Goal: Task Accomplishment & Management: Manage account settings

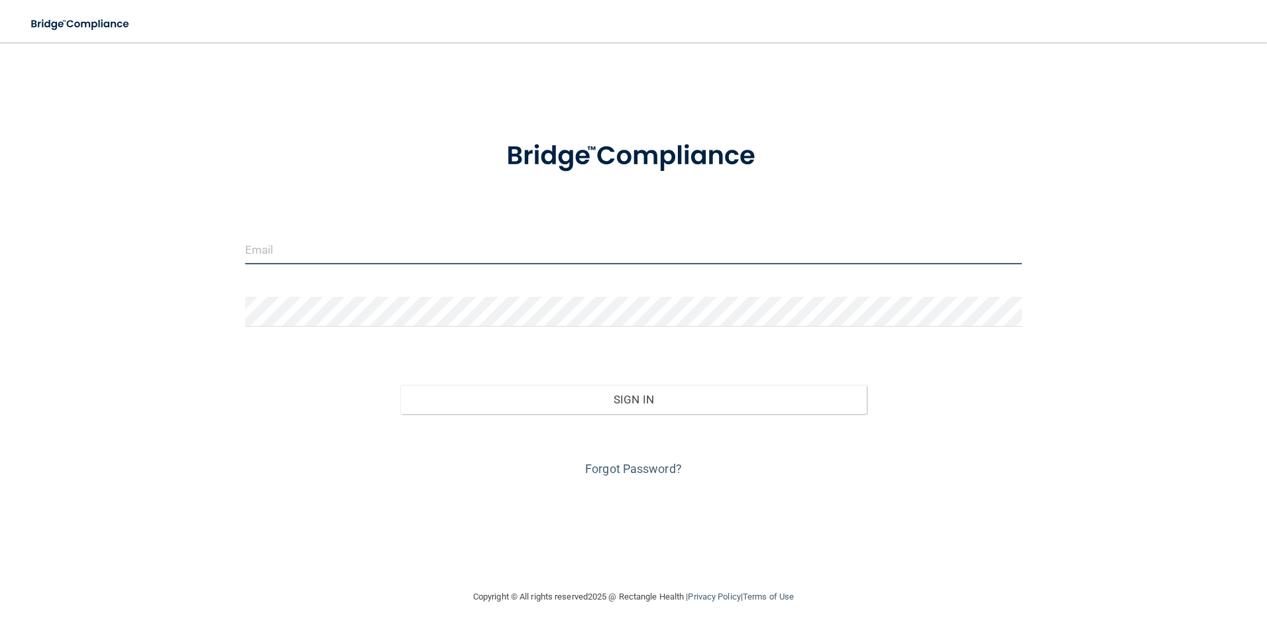
type input "[EMAIL_ADDRESS][PERSON_NAME][DOMAIN_NAME]"
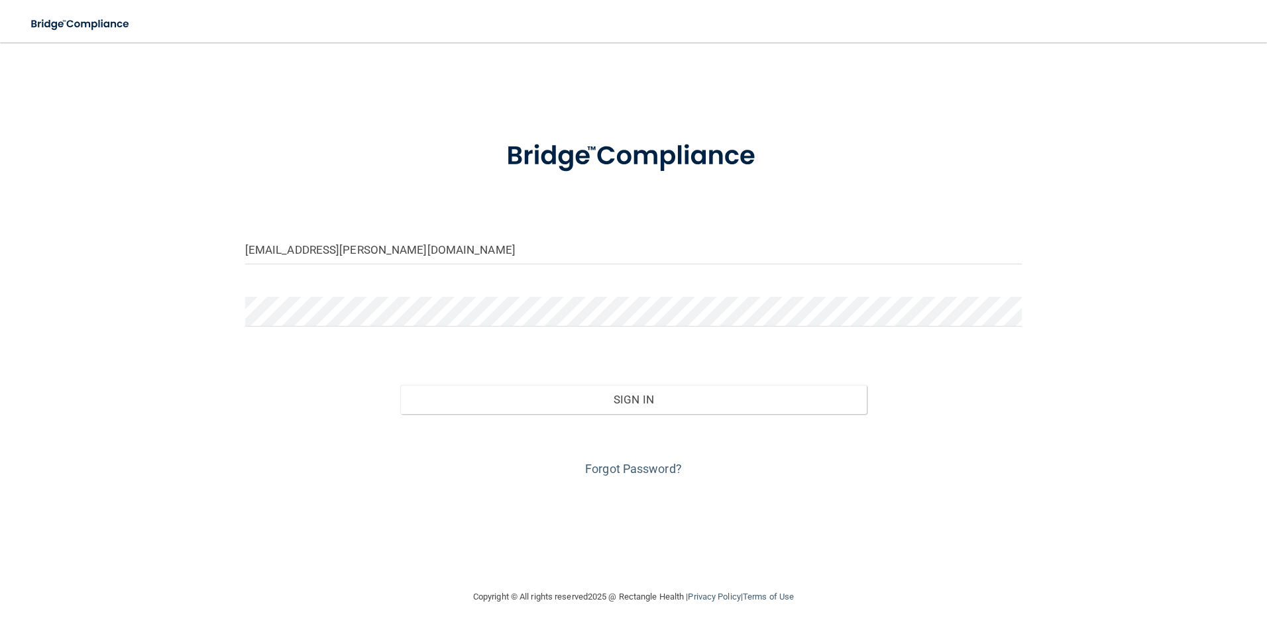
click at [802, 118] on div "[EMAIL_ADDRESS][PERSON_NAME][DOMAIN_NAME] Invalid email/password. You don't hav…" at bounding box center [634, 316] width 1214 height 520
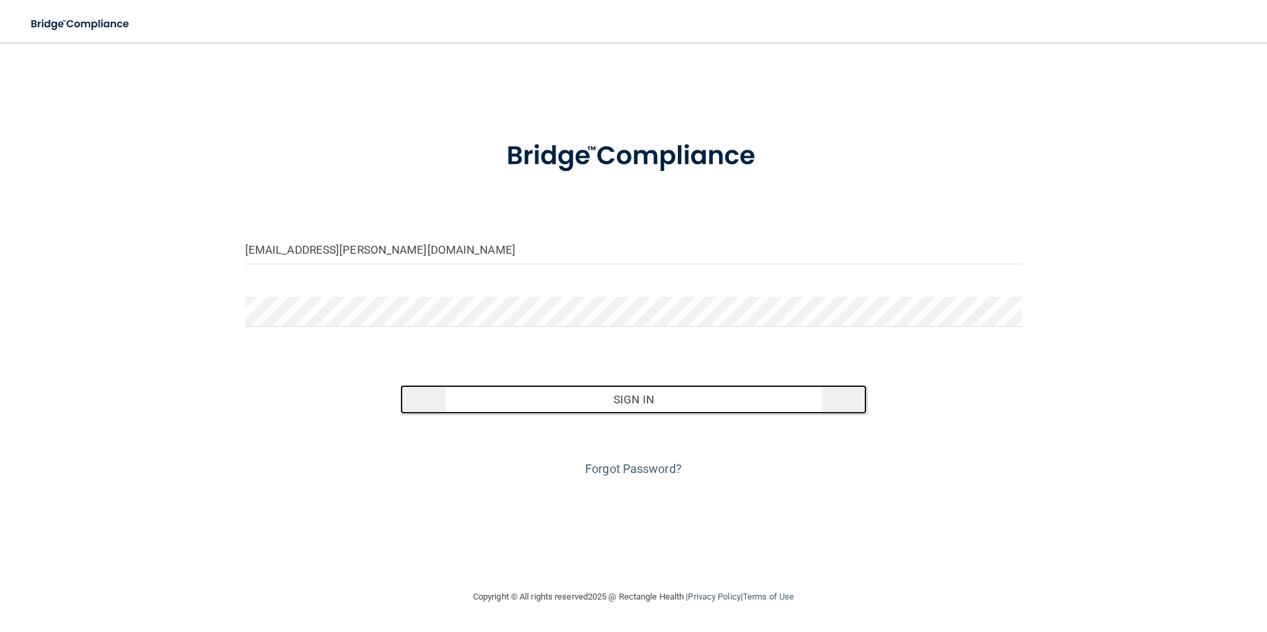
click at [686, 409] on button "Sign In" at bounding box center [633, 399] width 466 height 29
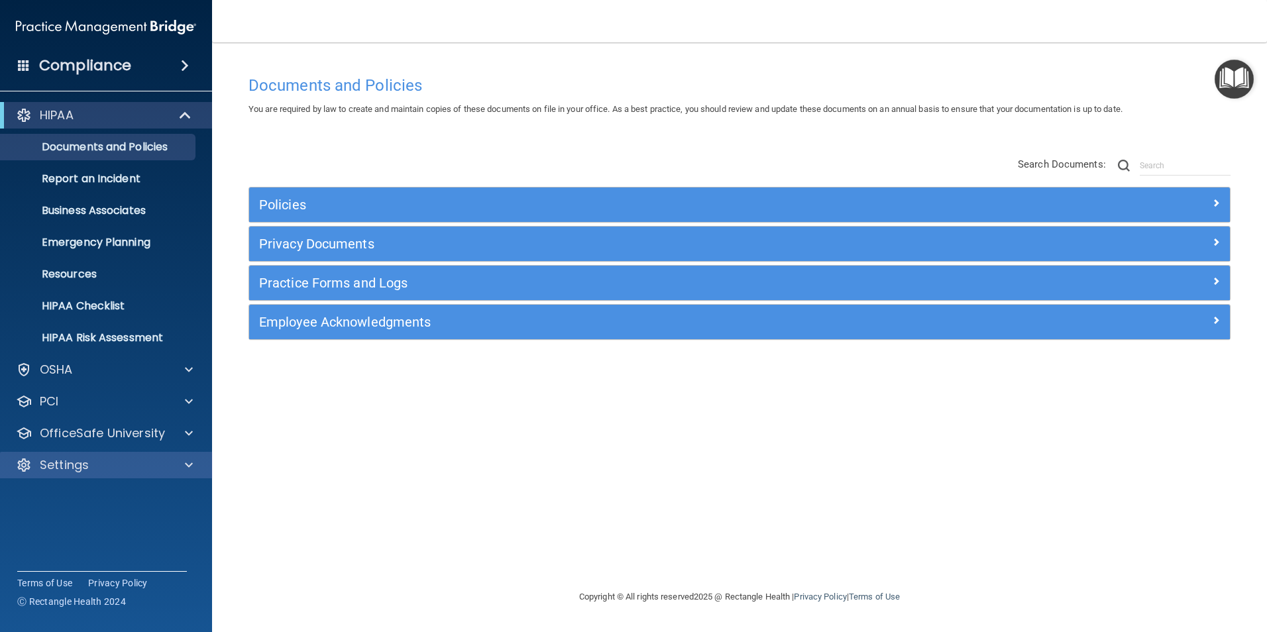
click at [172, 453] on div "Settings" at bounding box center [106, 465] width 213 height 27
click at [158, 469] on div "Settings" at bounding box center [88, 465] width 164 height 16
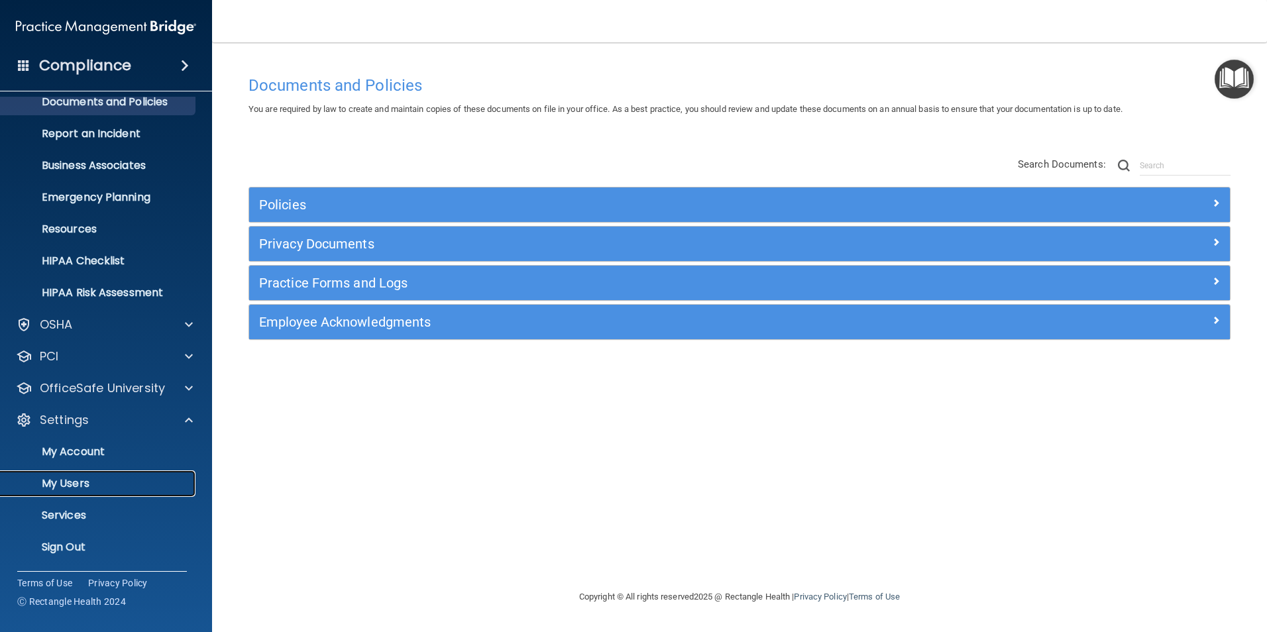
click at [87, 481] on p "My Users" at bounding box center [99, 483] width 181 height 13
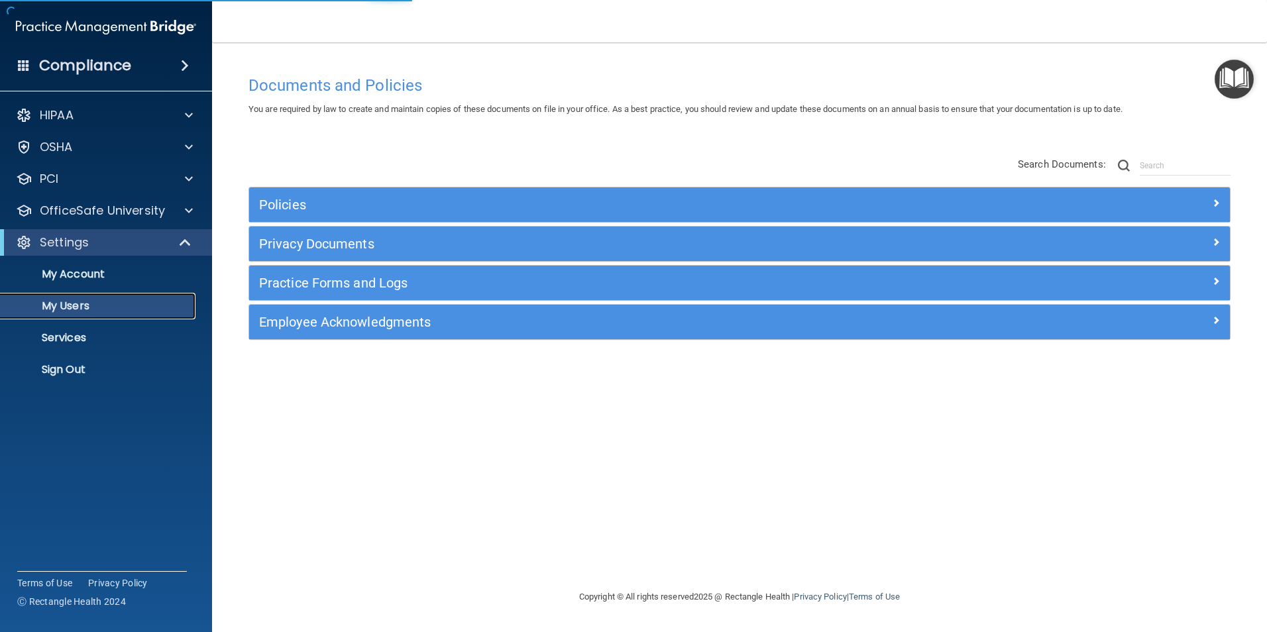
select select "20"
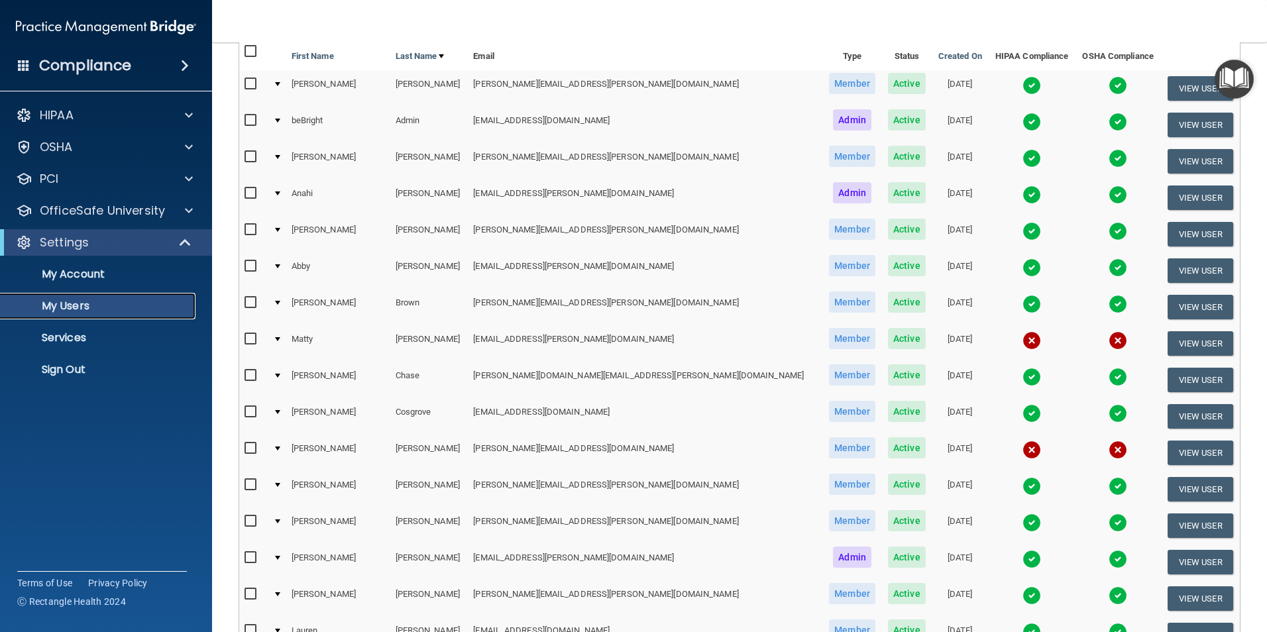
scroll to position [199, 0]
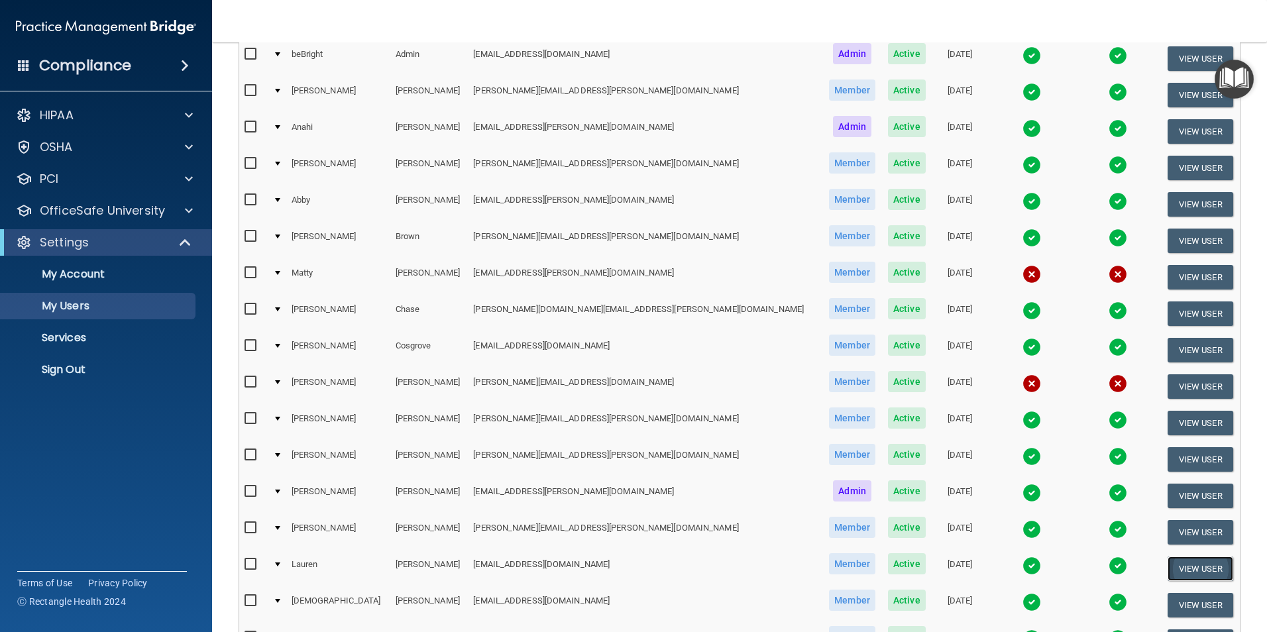
click at [1187, 566] on button "View User" at bounding box center [1200, 569] width 66 height 25
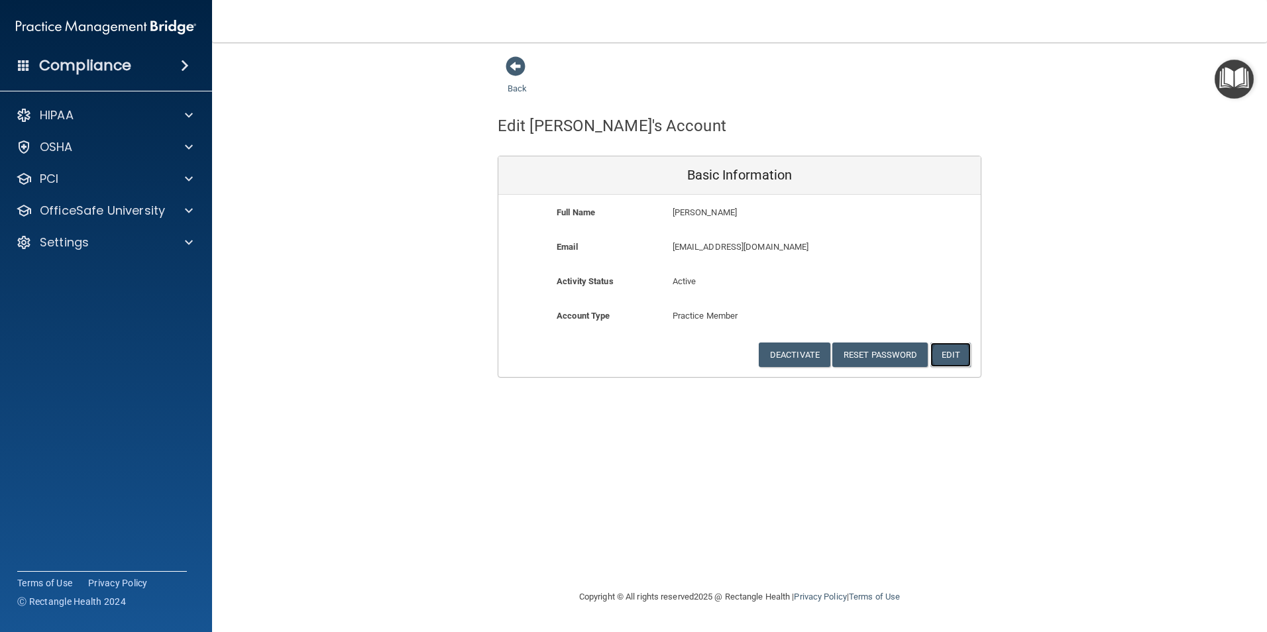
click at [951, 348] on button "Edit" at bounding box center [950, 355] width 40 height 25
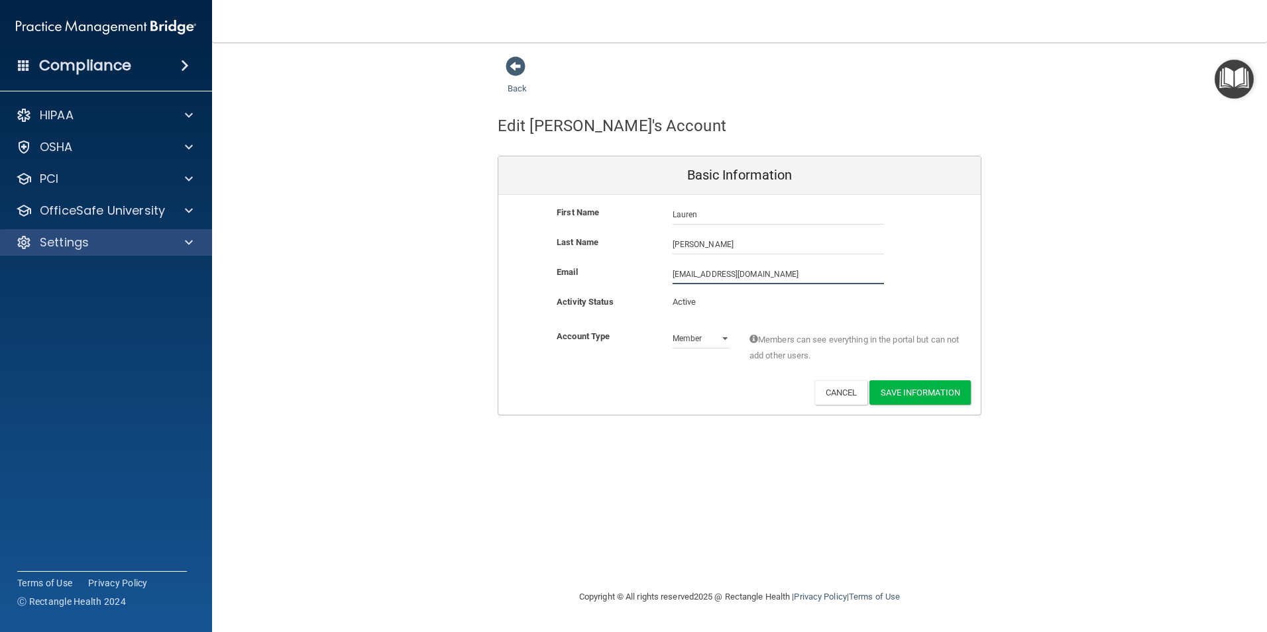
drag, startPoint x: 787, startPoint y: 276, endPoint x: 195, endPoint y: 249, distance: 592.2
click at [195, 249] on div "Compliance HIPAA Documents and Policies Report an Incident Business Associates …" at bounding box center [633, 316] width 1267 height 632
type input "[EMAIL_ADDRESS][PERSON_NAME][DOMAIN_NAME]"
drag, startPoint x: 698, startPoint y: 407, endPoint x: 704, endPoint y: 417, distance: 11.9
click at [698, 407] on div "First Name [PERSON_NAME] [PERSON_NAME] Last Name [PERSON_NAME] Email [EMAIL_ADD…" at bounding box center [739, 305] width 482 height 220
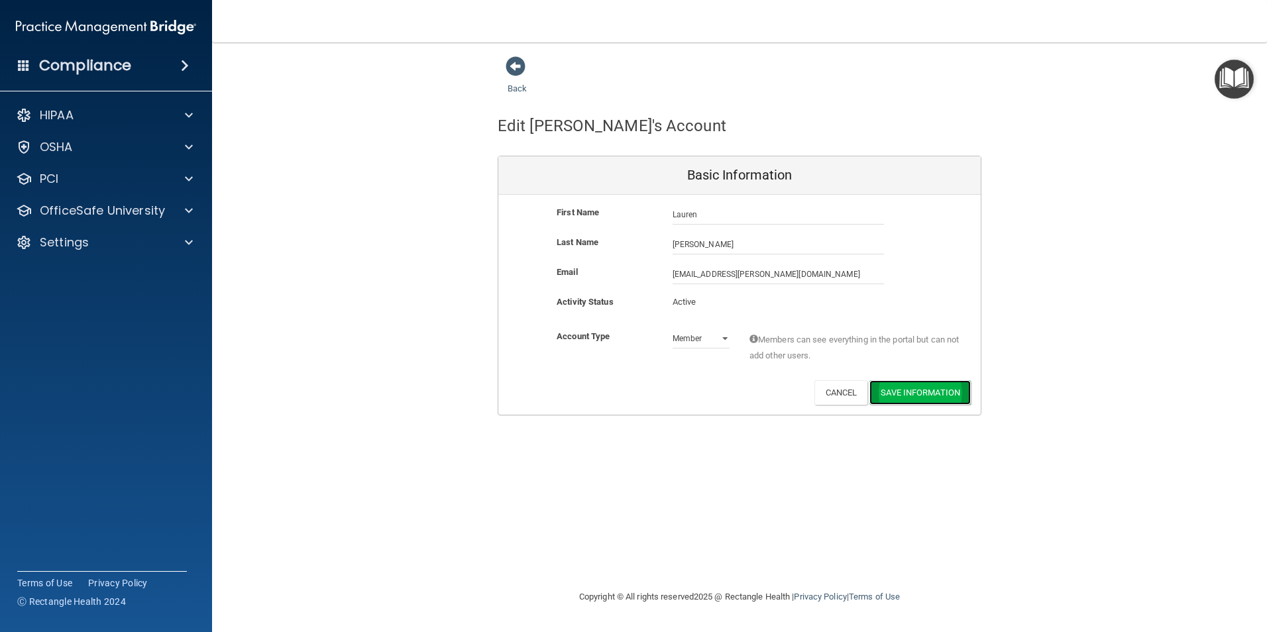
click at [901, 398] on button "Save Information" at bounding box center [919, 392] width 101 height 25
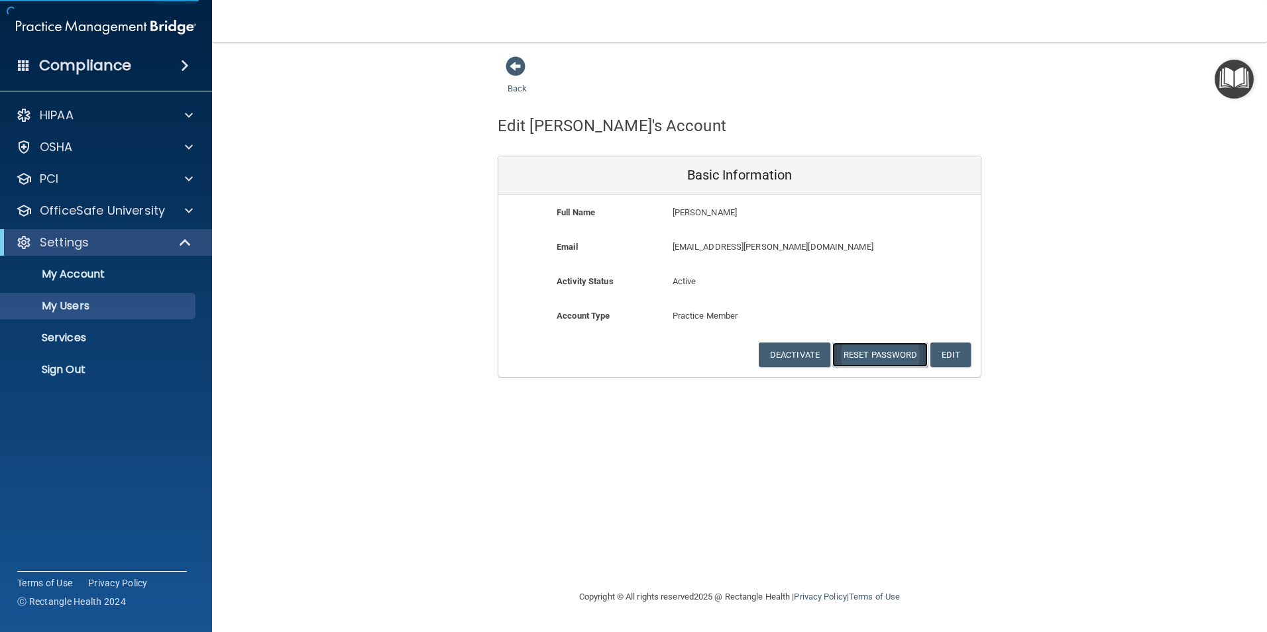
click at [912, 354] on button "Reset Password" at bounding box center [879, 355] width 95 height 25
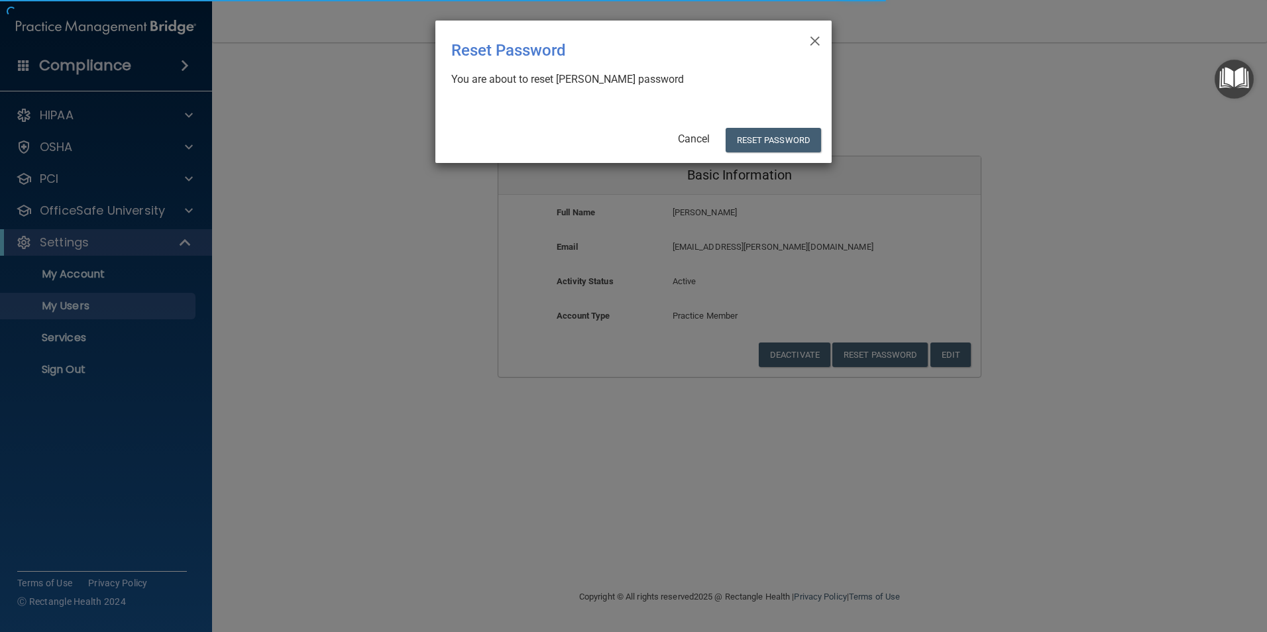
select select "20"
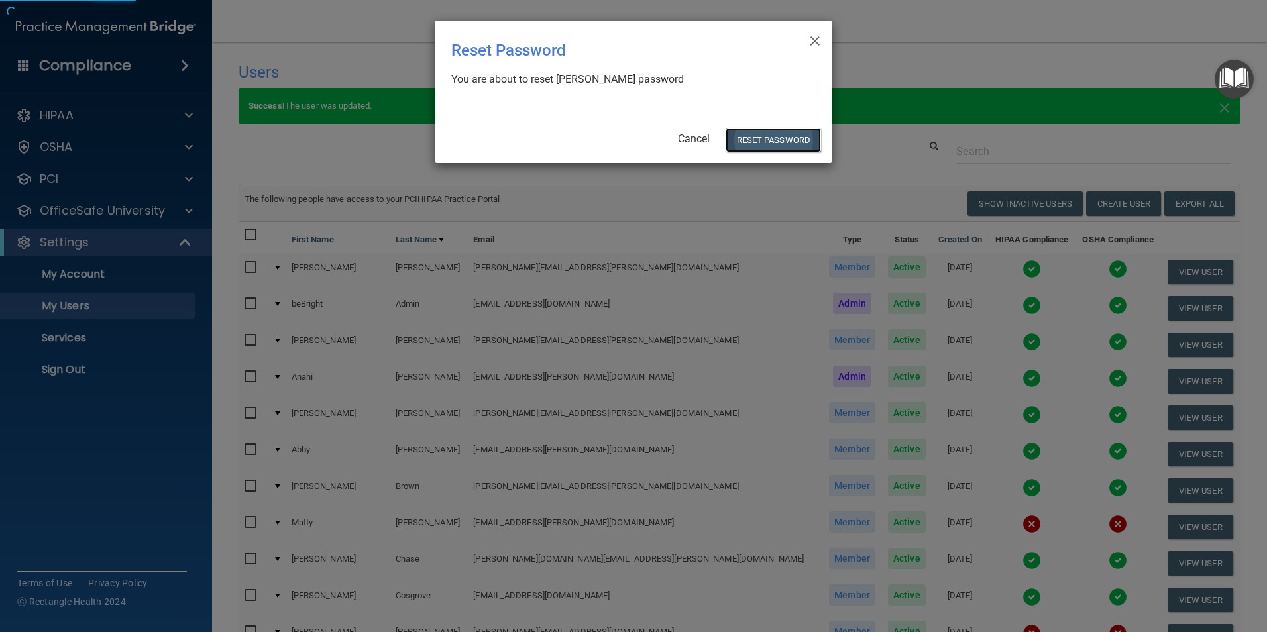
click at [758, 140] on button "Reset Password" at bounding box center [772, 140] width 95 height 25
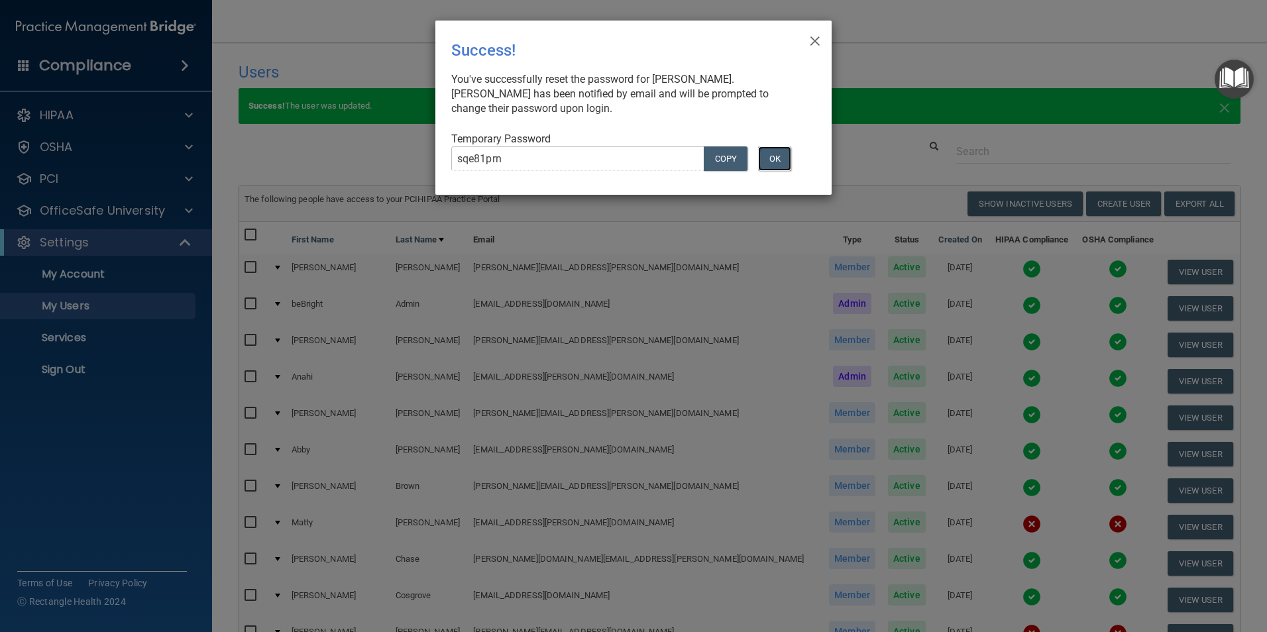
click at [778, 154] on button "OK" at bounding box center [774, 158] width 33 height 25
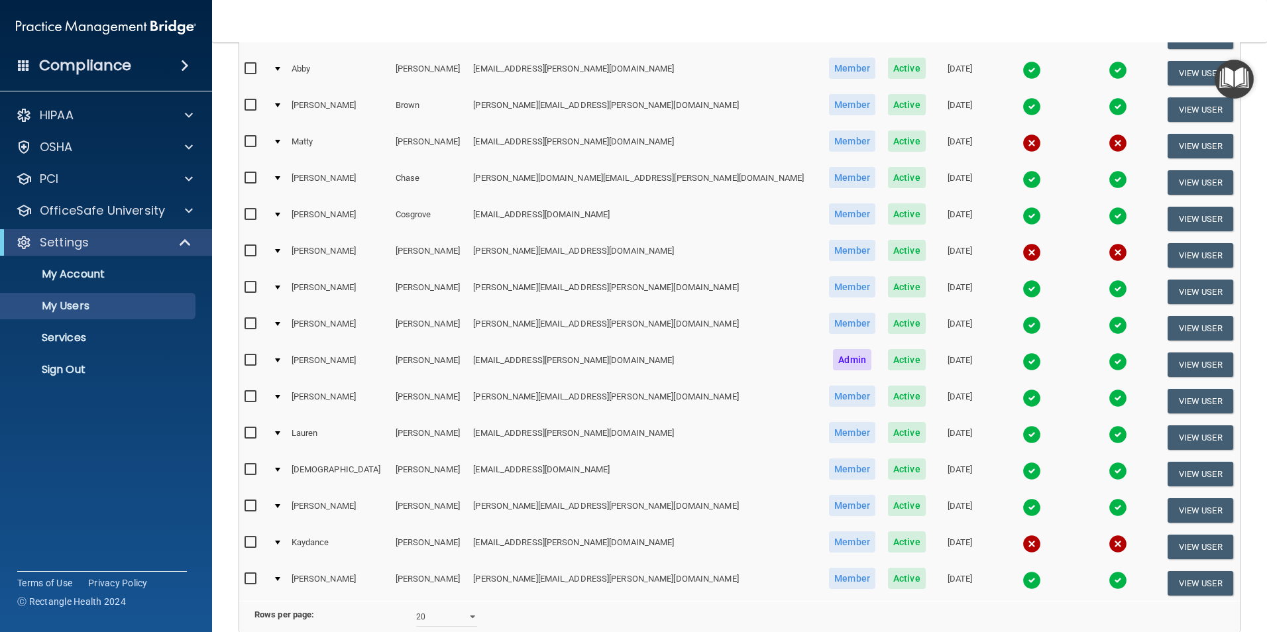
scroll to position [464, 0]
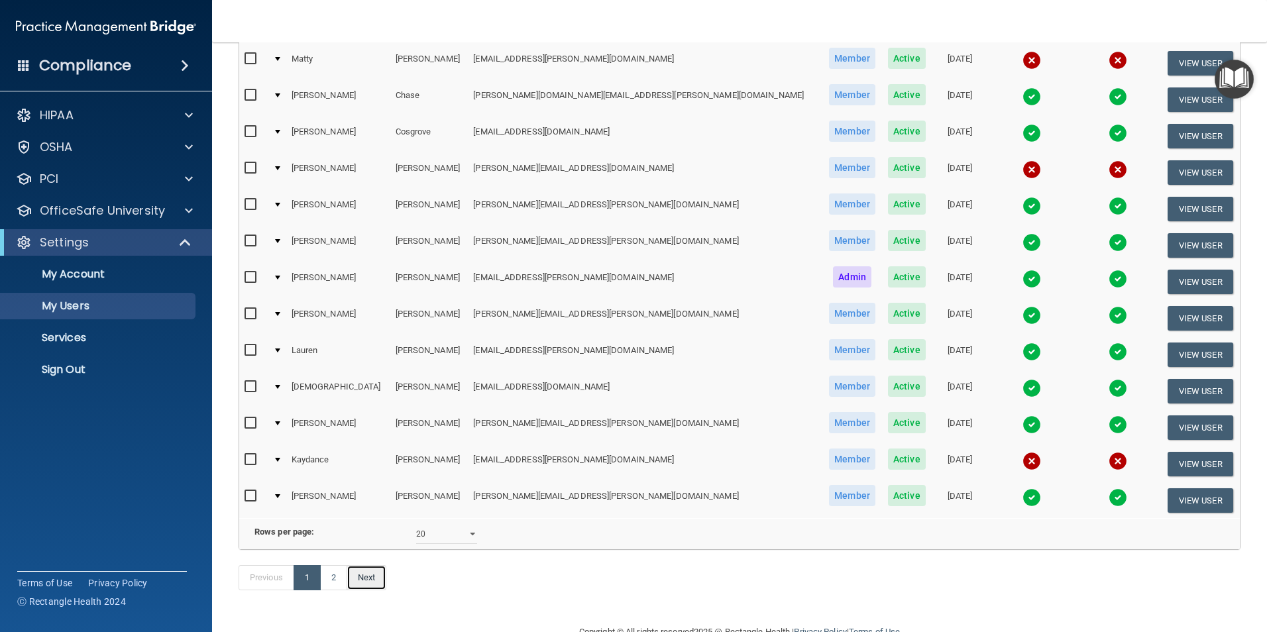
click at [362, 590] on link "Next" at bounding box center [366, 577] width 40 height 25
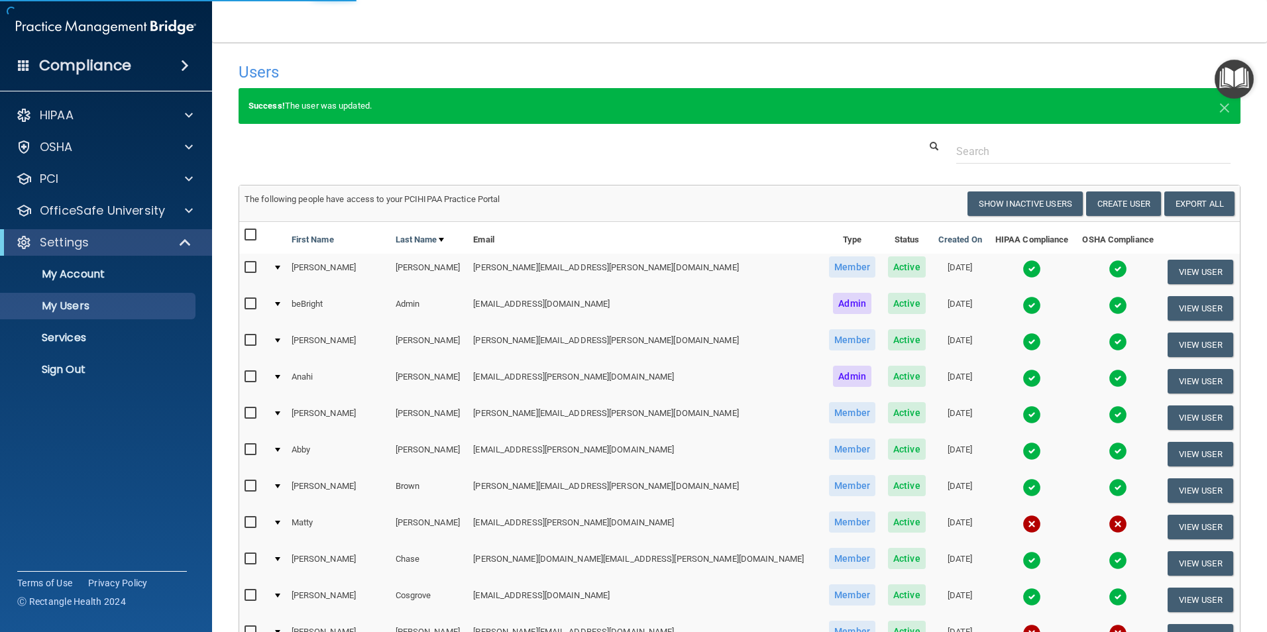
select select "20"
